Goal: Transaction & Acquisition: Purchase product/service

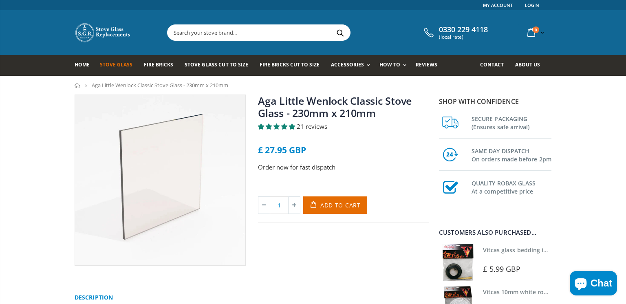
click at [122, 66] on span "Stove Glass" at bounding box center [116, 64] width 33 height 7
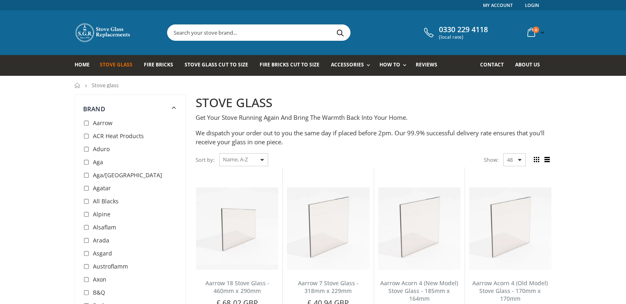
click at [86, 161] on input "checkbox" at bounding box center [87, 162] width 8 height 8
